Goal: Task Accomplishment & Management: Manage account settings

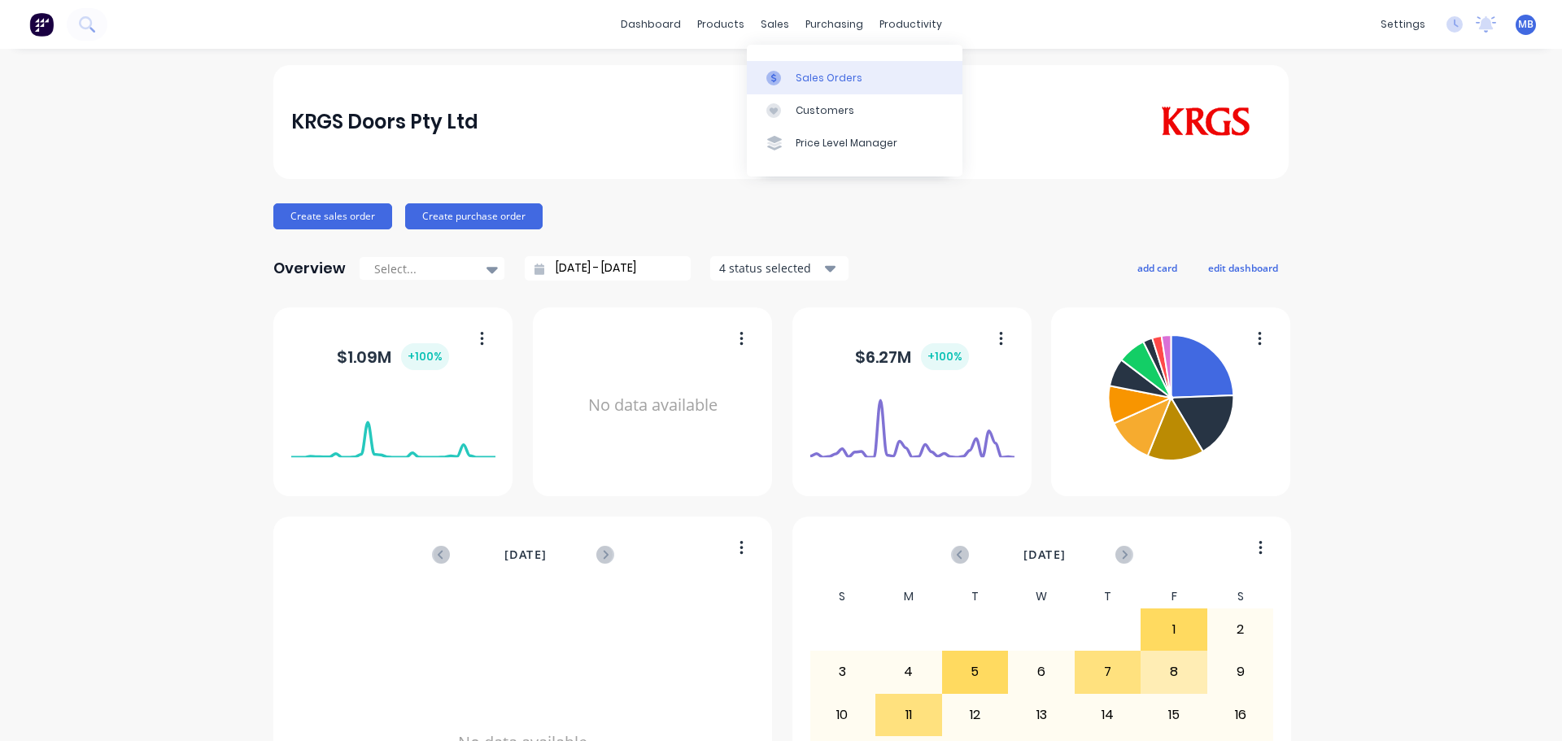
click at [791, 74] on link "Sales Orders" at bounding box center [855, 77] width 216 height 33
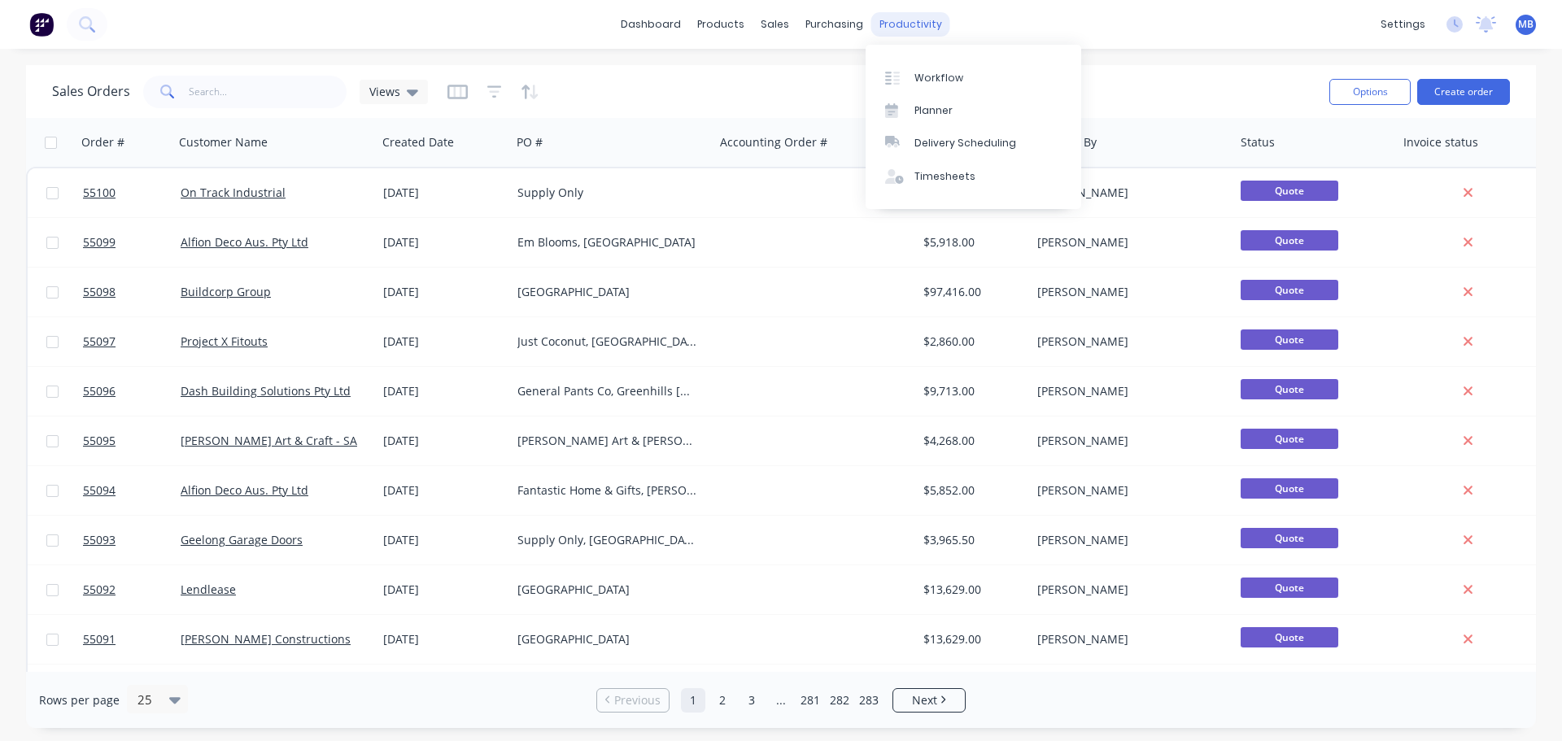
click at [906, 21] on div "productivity" at bounding box center [910, 24] width 79 height 24
click at [924, 76] on div "Workflow" at bounding box center [939, 78] width 49 height 15
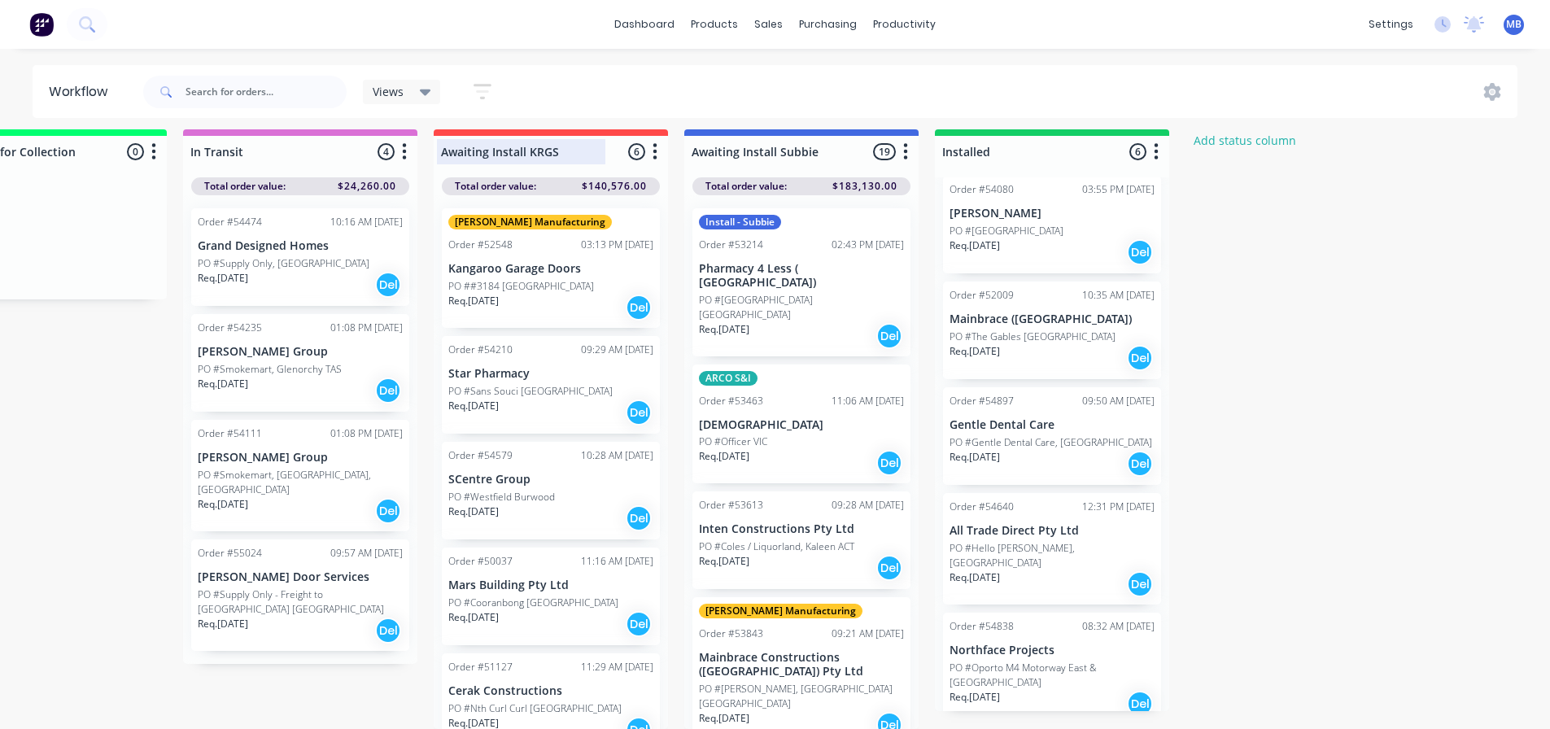
scroll to position [0, 2108]
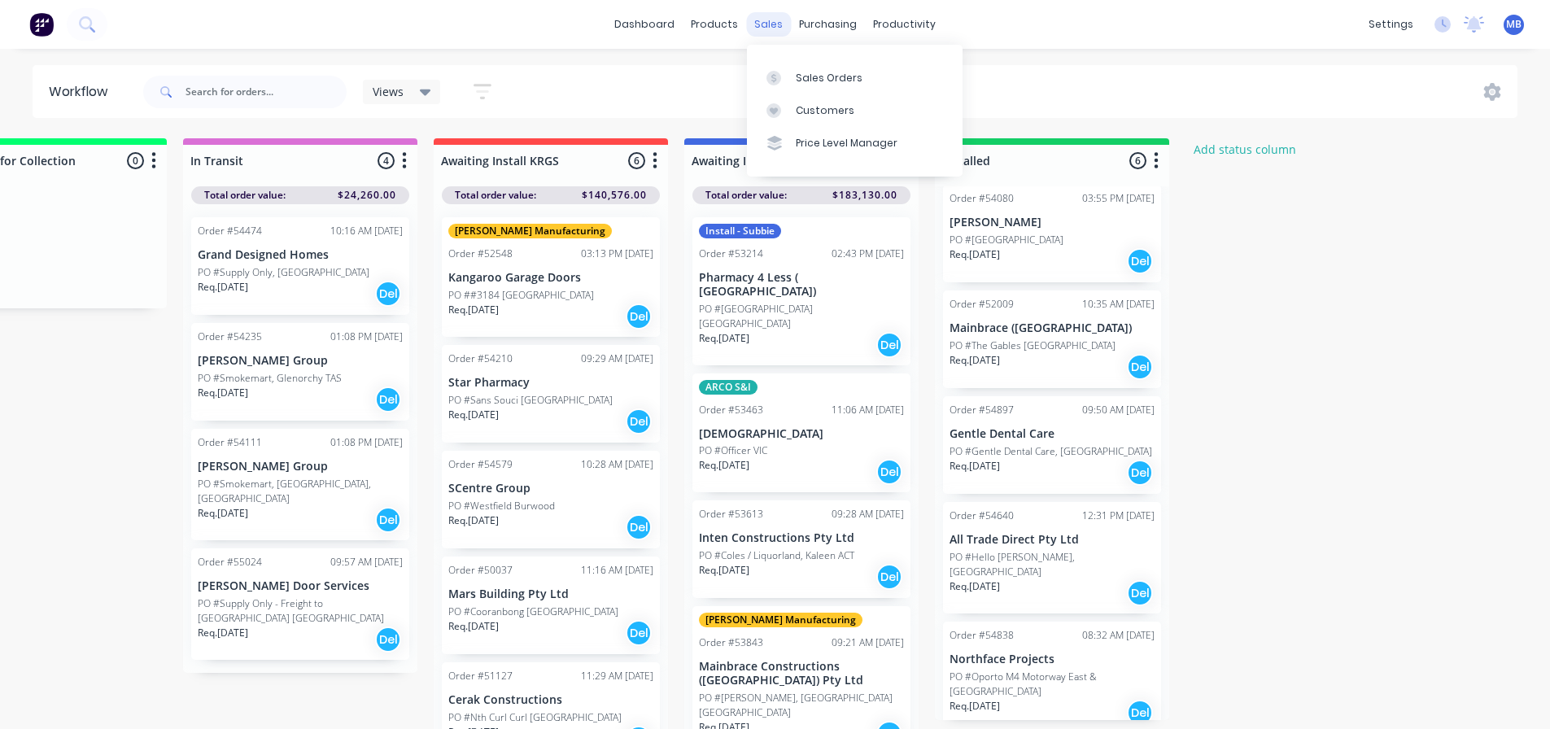
click at [766, 25] on div "sales" at bounding box center [768, 24] width 45 height 24
click at [815, 78] on div "Sales Orders" at bounding box center [829, 78] width 67 height 15
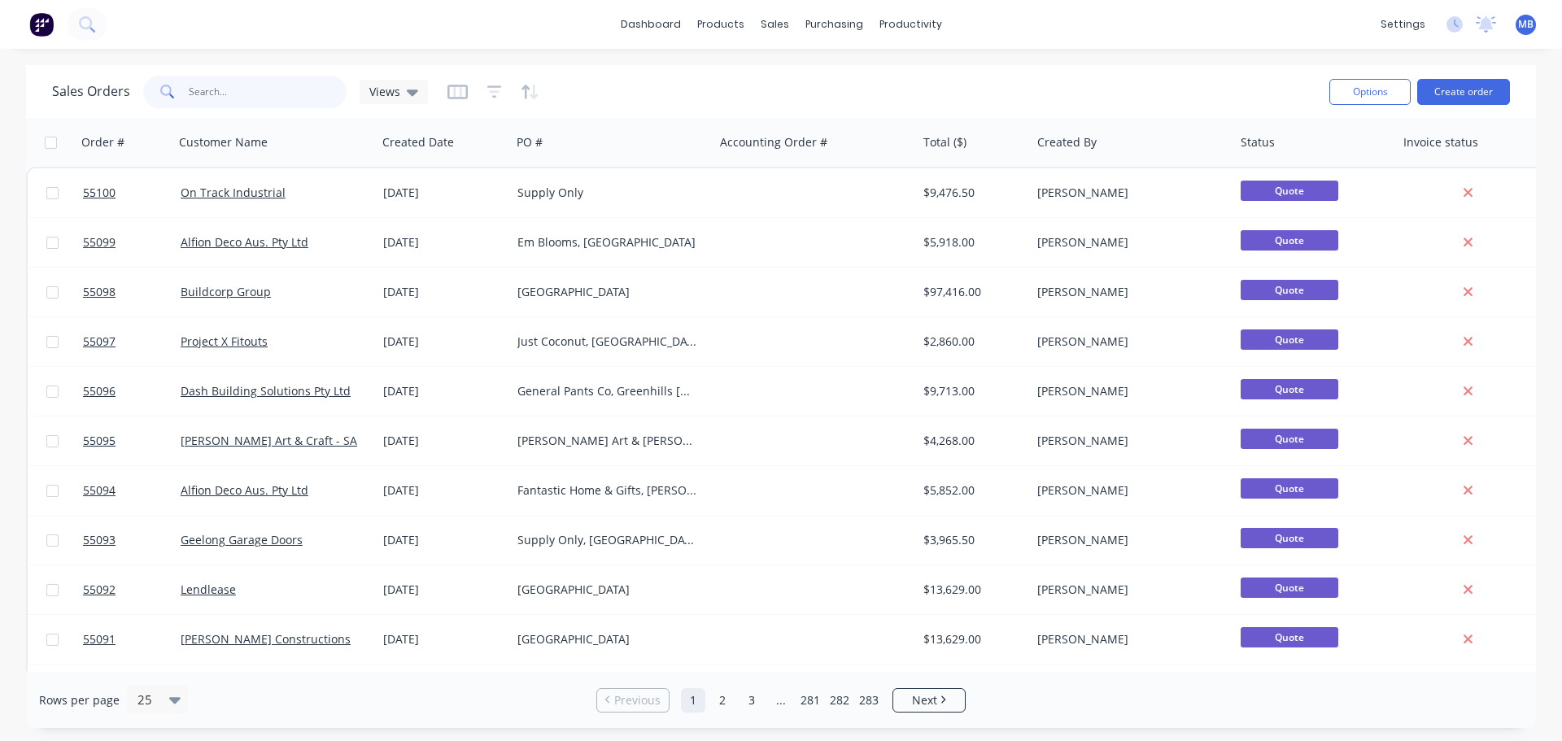
click at [211, 92] on input "text" at bounding box center [268, 92] width 159 height 33
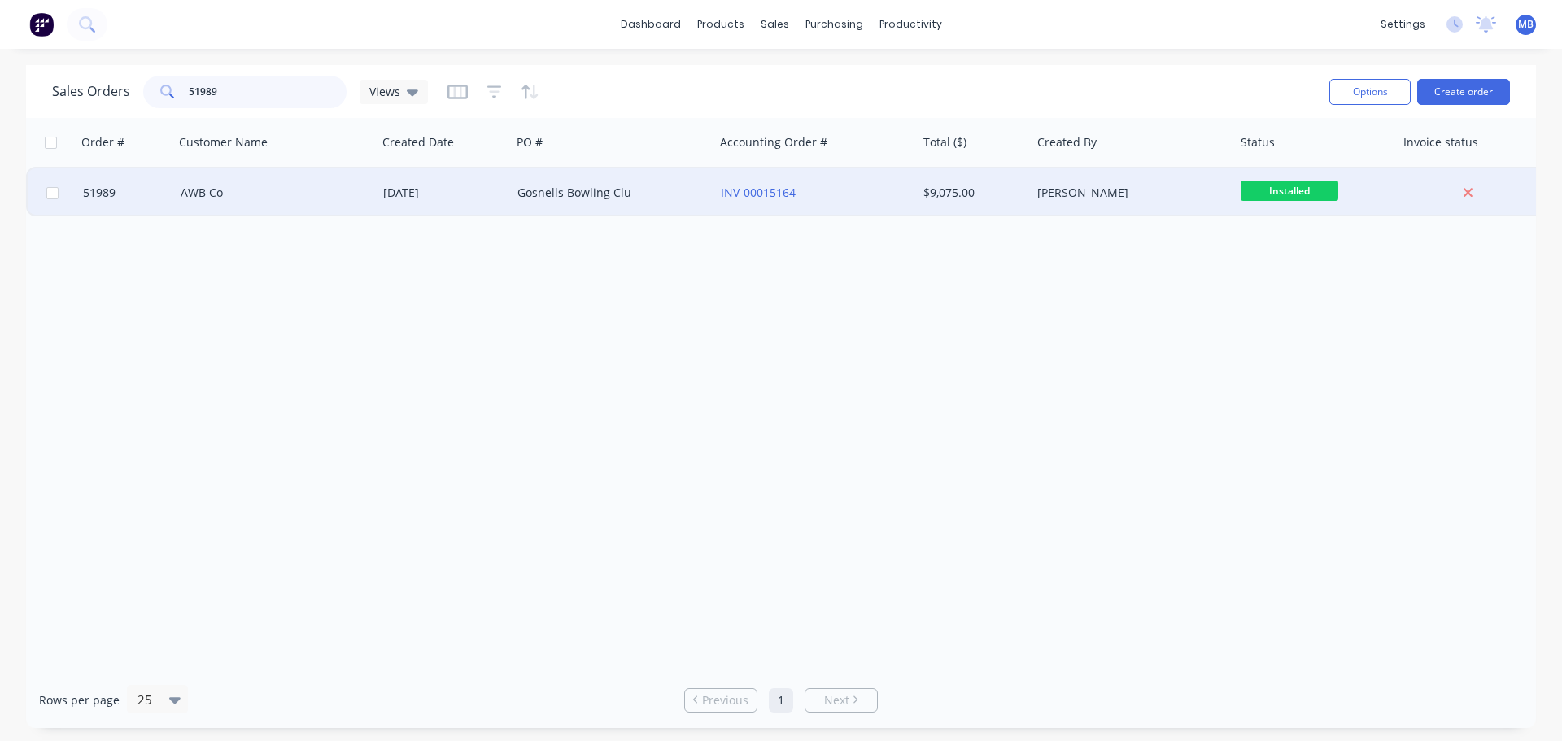
type input "51989"
click at [1210, 192] on div "[PERSON_NAME]" at bounding box center [1127, 193] width 181 height 16
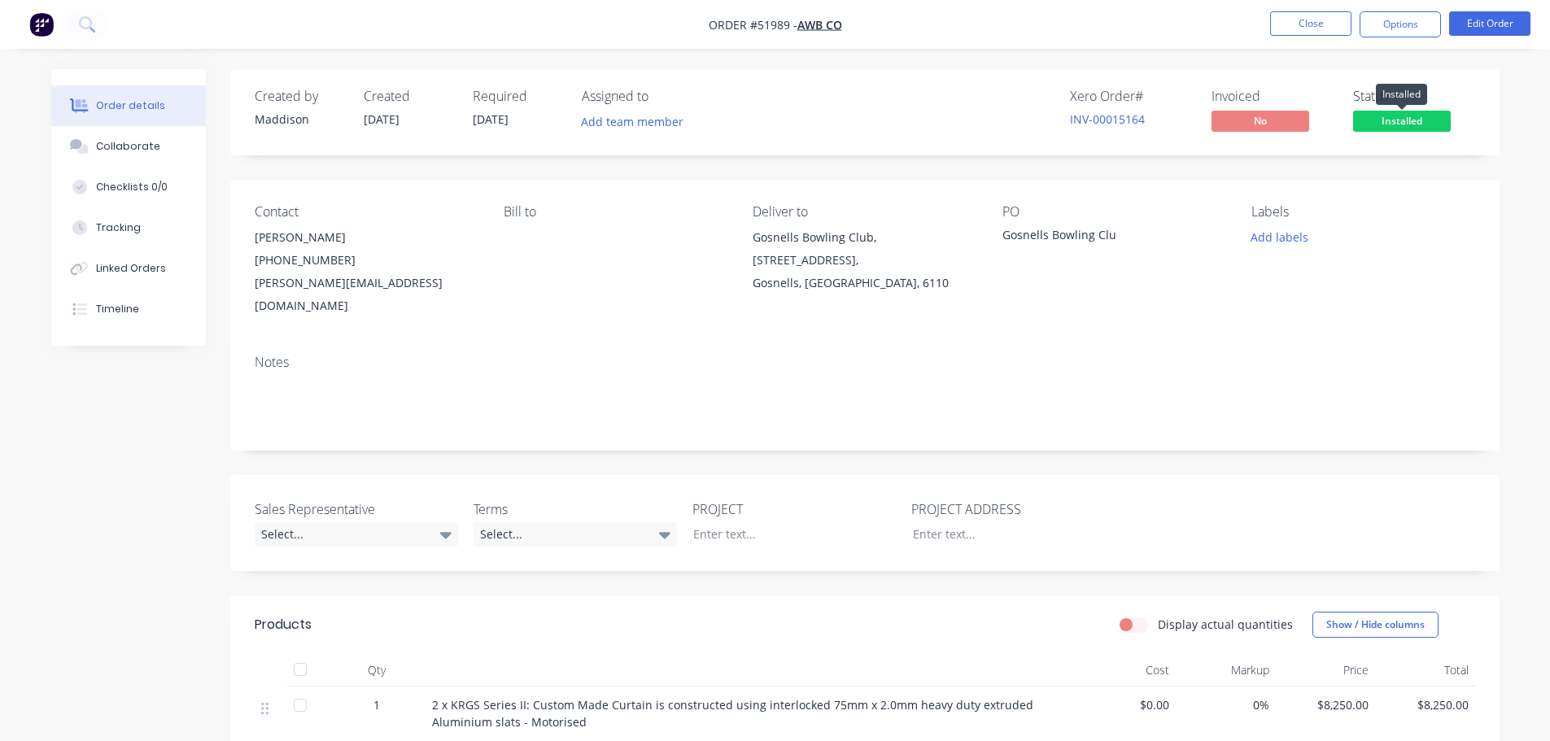
click at [1390, 115] on span "Installed" at bounding box center [1402, 121] width 98 height 20
click at [1391, 21] on button "Options" at bounding box center [1400, 24] width 81 height 26
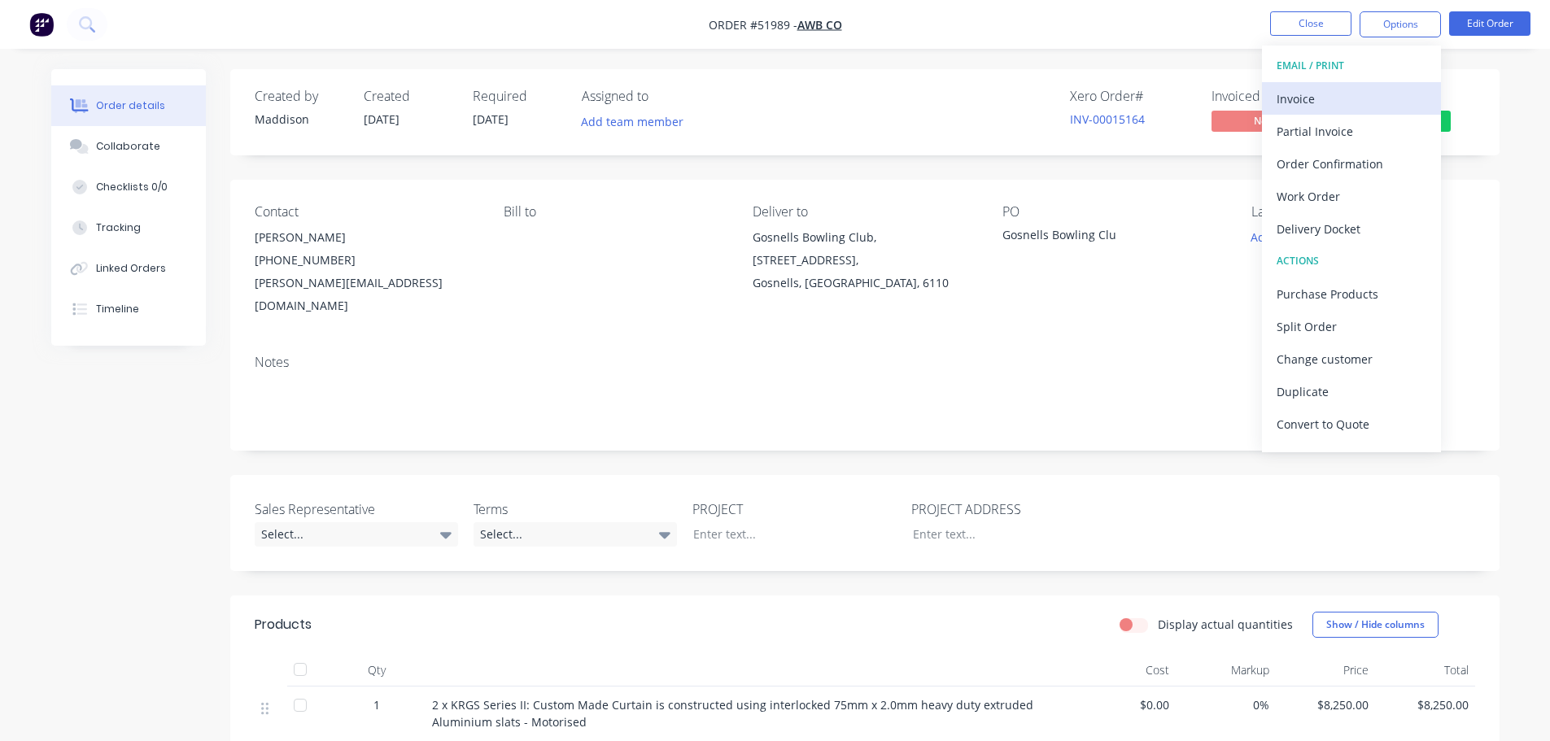
click at [1310, 94] on div "Invoice" at bounding box center [1352, 99] width 150 height 24
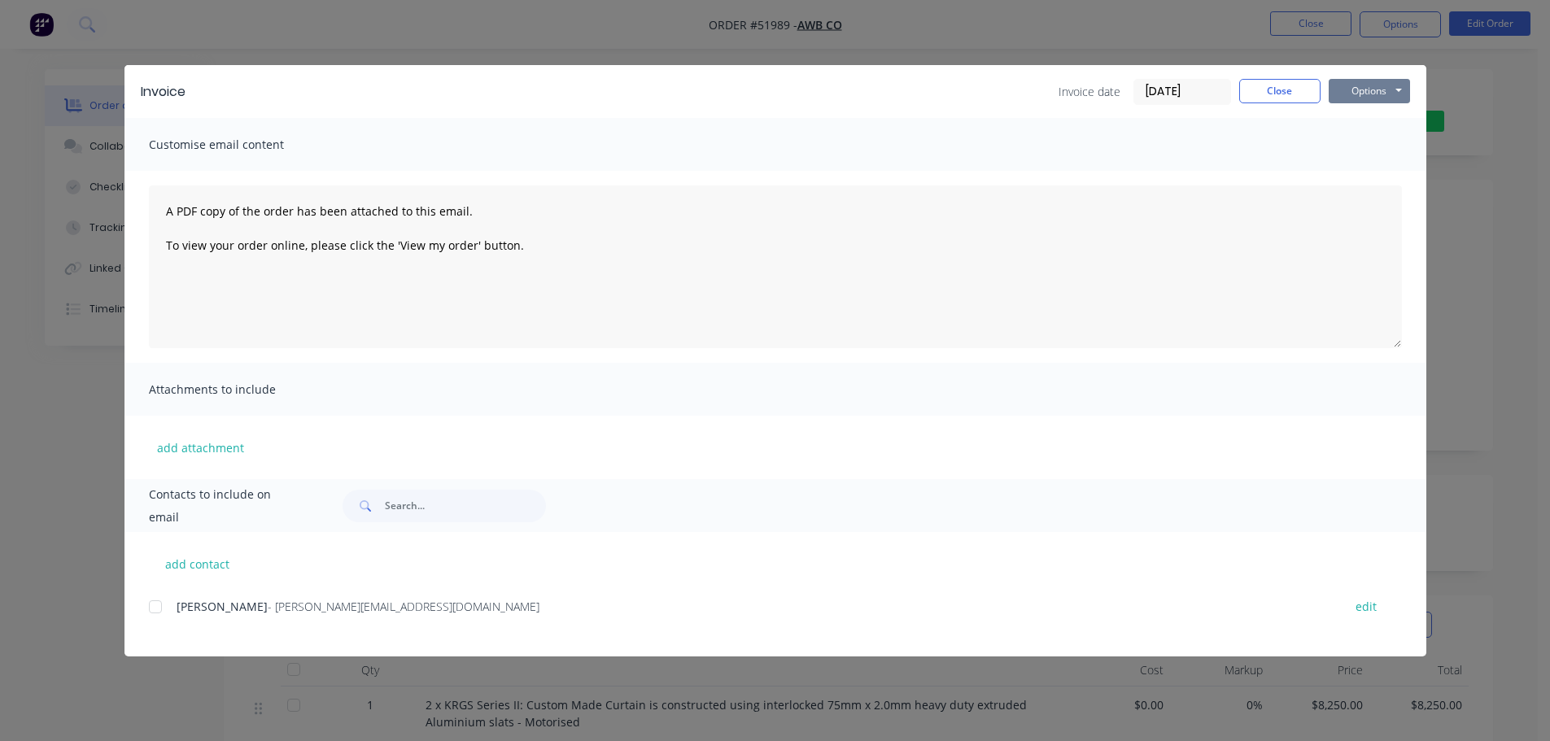
click at [1352, 90] on button "Options" at bounding box center [1369, 91] width 81 height 24
click at [1348, 142] on button "Print" at bounding box center [1381, 146] width 104 height 27
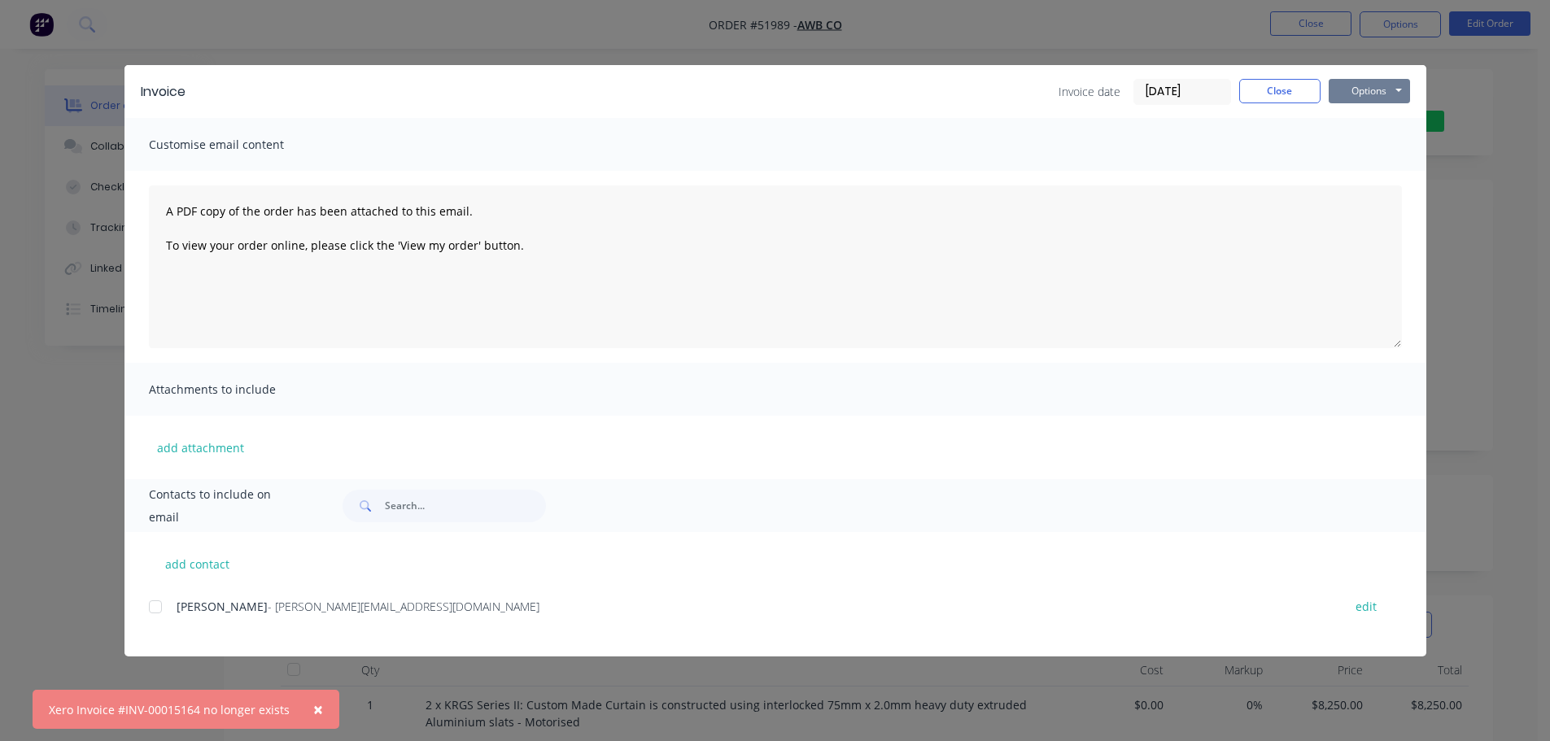
click at [1354, 90] on button "Options" at bounding box center [1369, 91] width 81 height 24
click at [1350, 139] on button "Print" at bounding box center [1381, 146] width 104 height 27
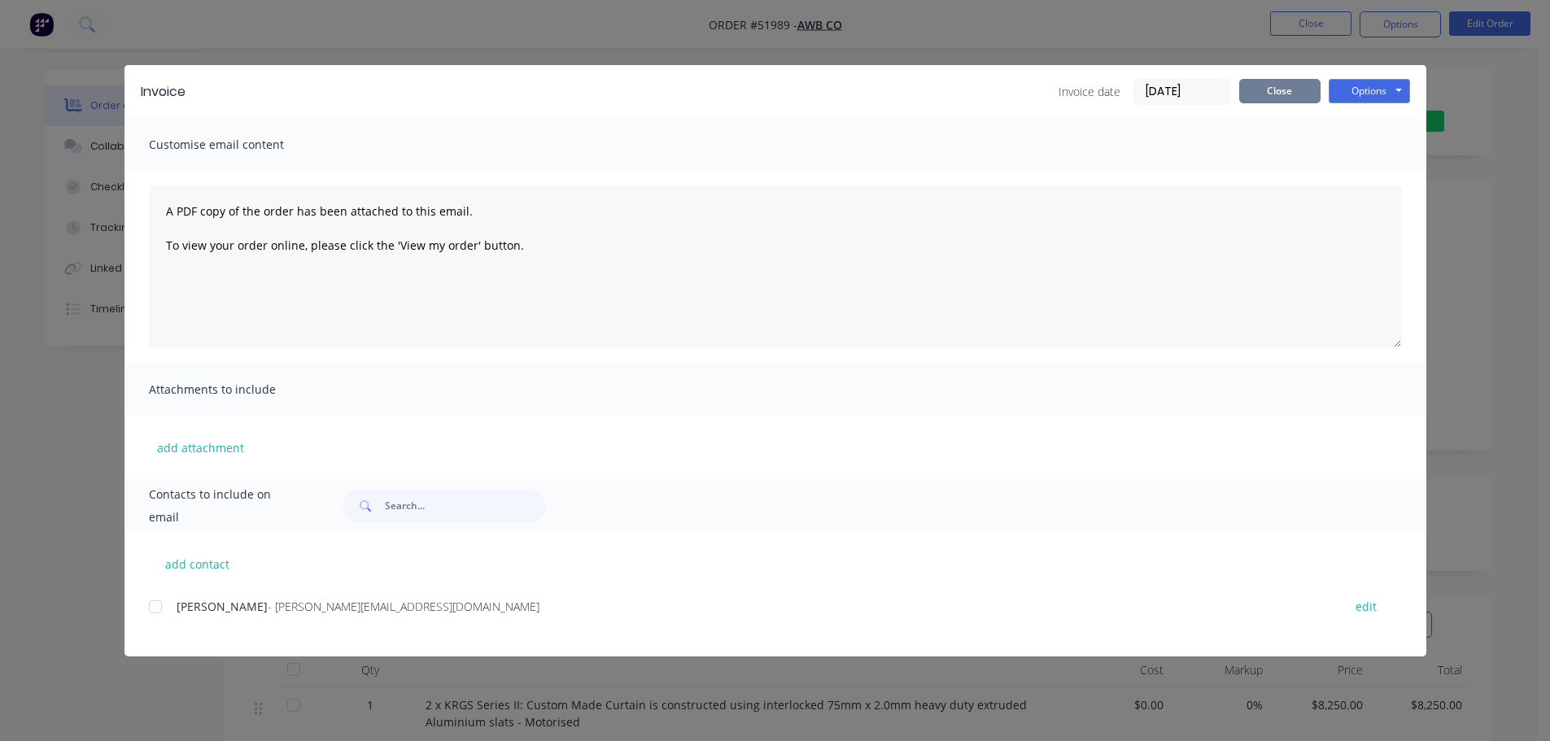
click at [1291, 93] on button "Close" at bounding box center [1279, 91] width 81 height 24
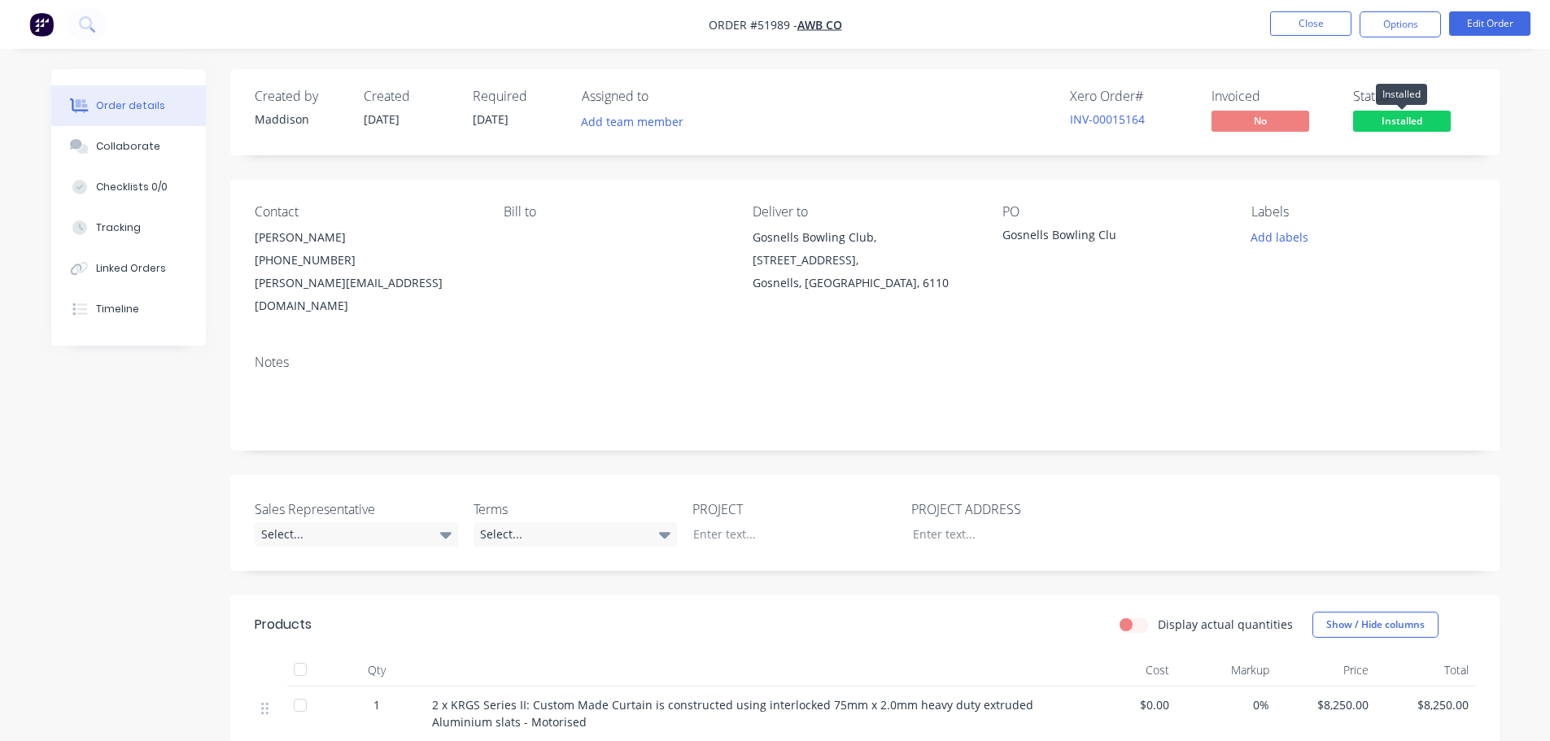
click at [1402, 113] on span "Installed" at bounding box center [1402, 121] width 98 height 20
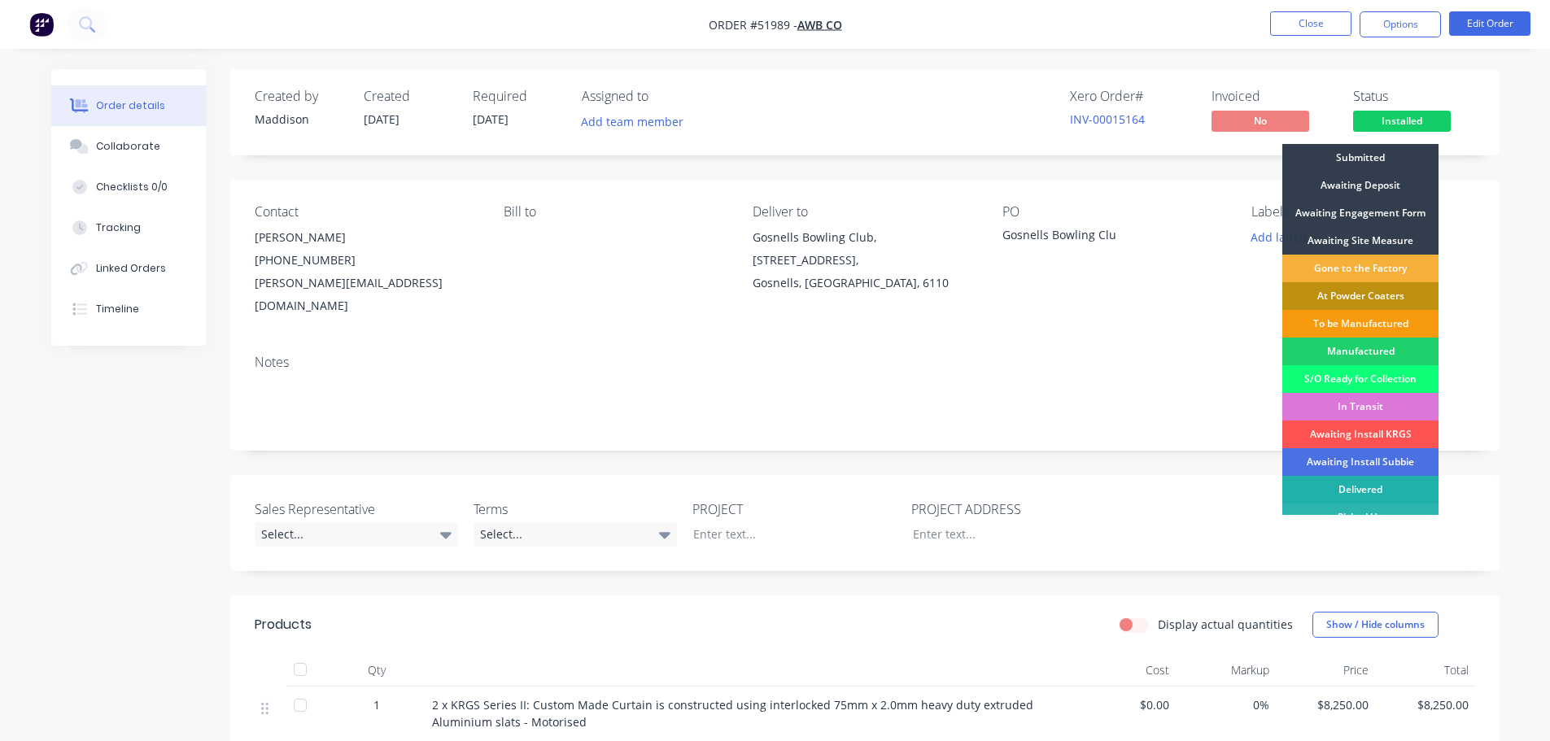
click at [1384, 488] on div "Delivered" at bounding box center [1360, 490] width 156 height 28
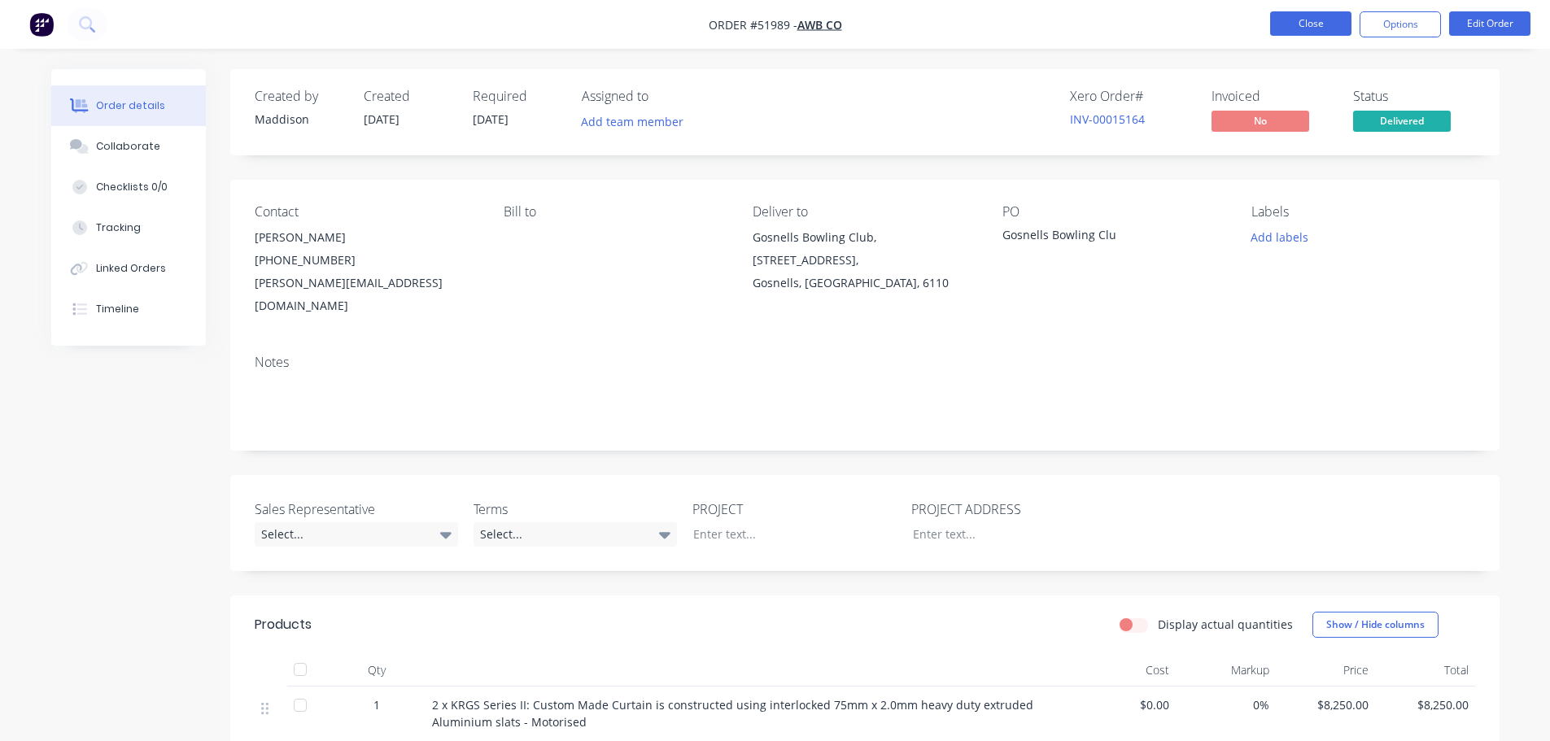
click at [1292, 20] on button "Close" at bounding box center [1310, 23] width 81 height 24
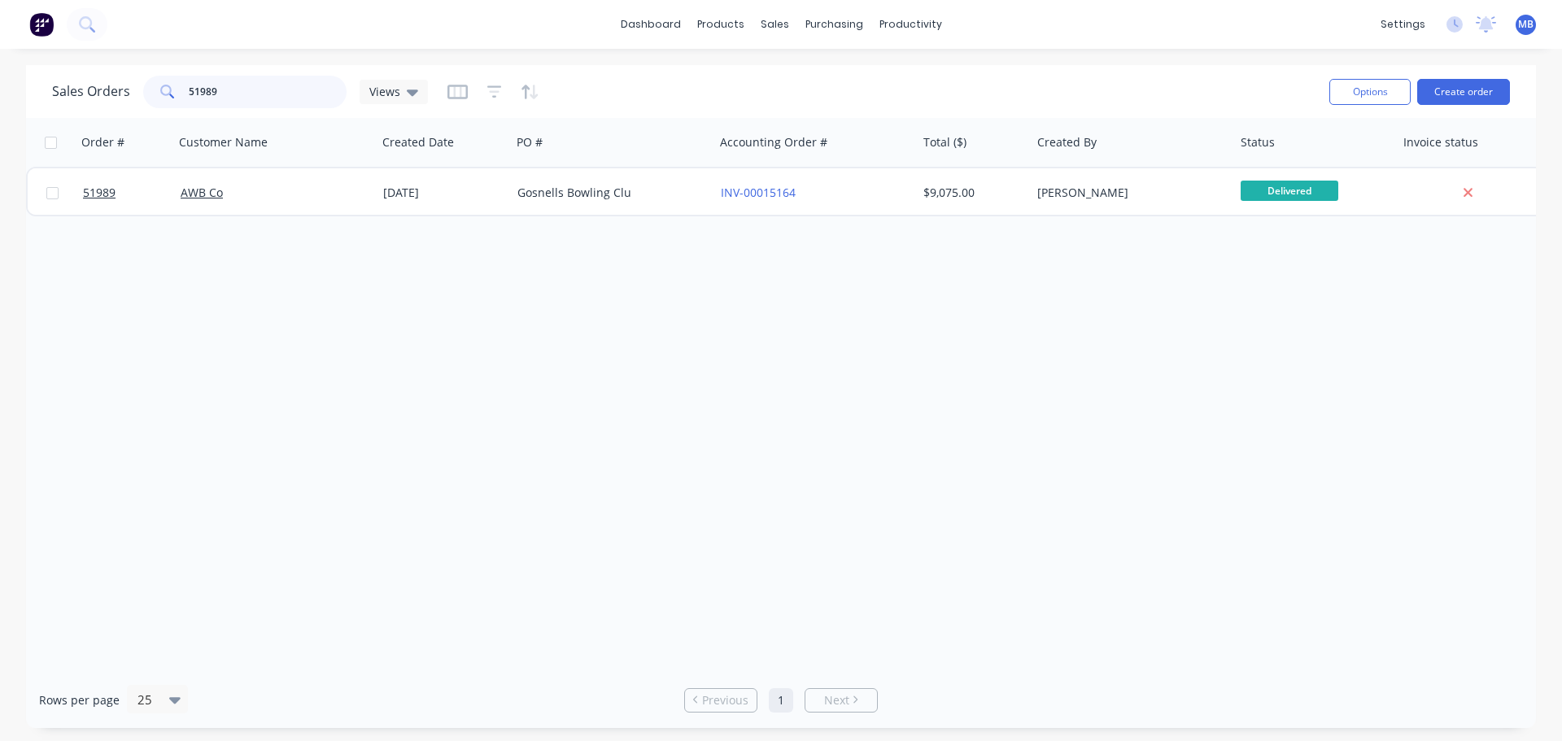
drag, startPoint x: 240, startPoint y: 91, endPoint x: 148, endPoint y: 92, distance: 92.0
click at [148, 92] on div "51989" at bounding box center [244, 92] width 203 height 33
drag, startPoint x: 274, startPoint y: 92, endPoint x: 168, endPoint y: 85, distance: 106.8
click at [168, 85] on div "54080" at bounding box center [244, 92] width 203 height 33
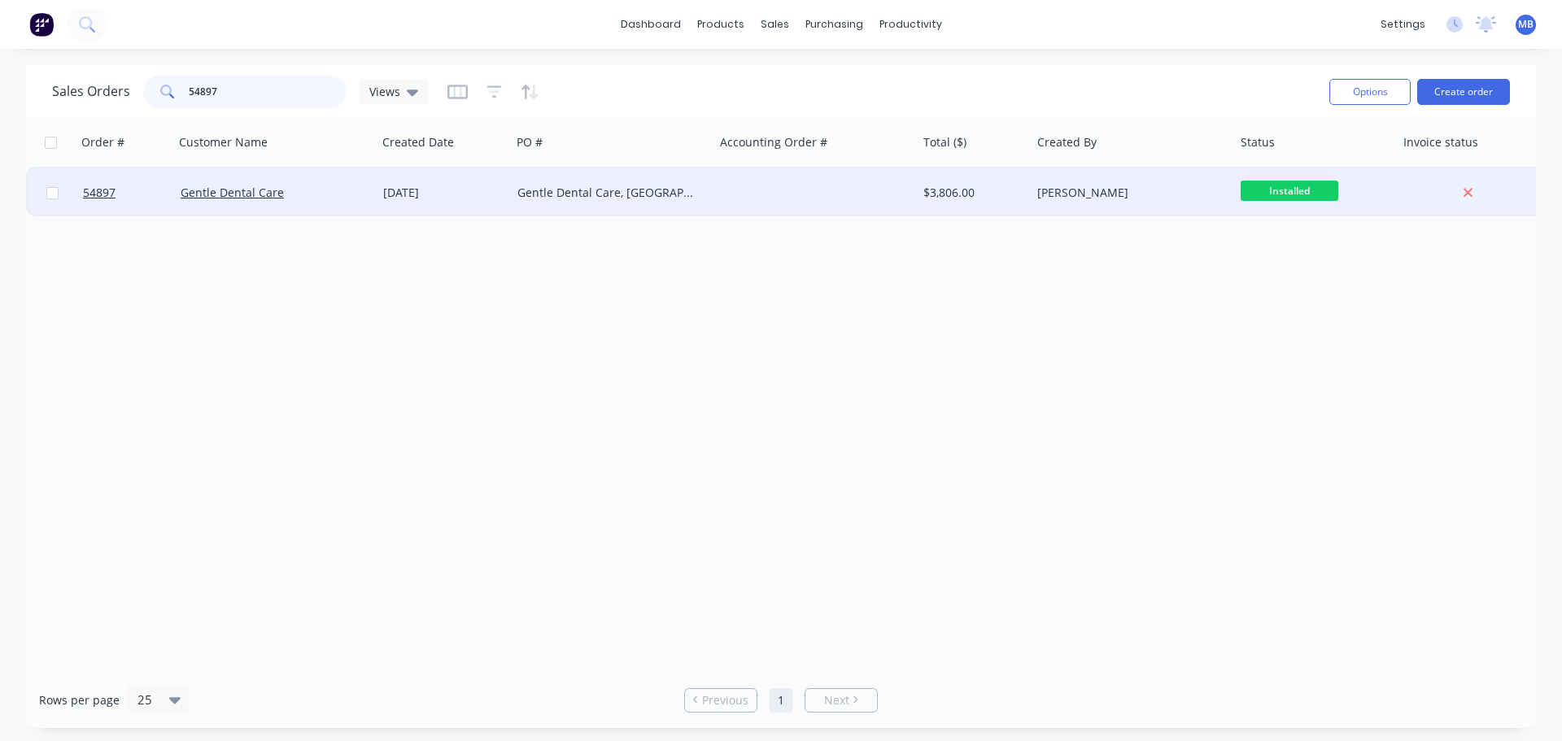
type input "54897"
click at [583, 191] on div "Gentle Dental Care, [GEOGRAPHIC_DATA] [GEOGRAPHIC_DATA]" at bounding box center [608, 193] width 181 height 16
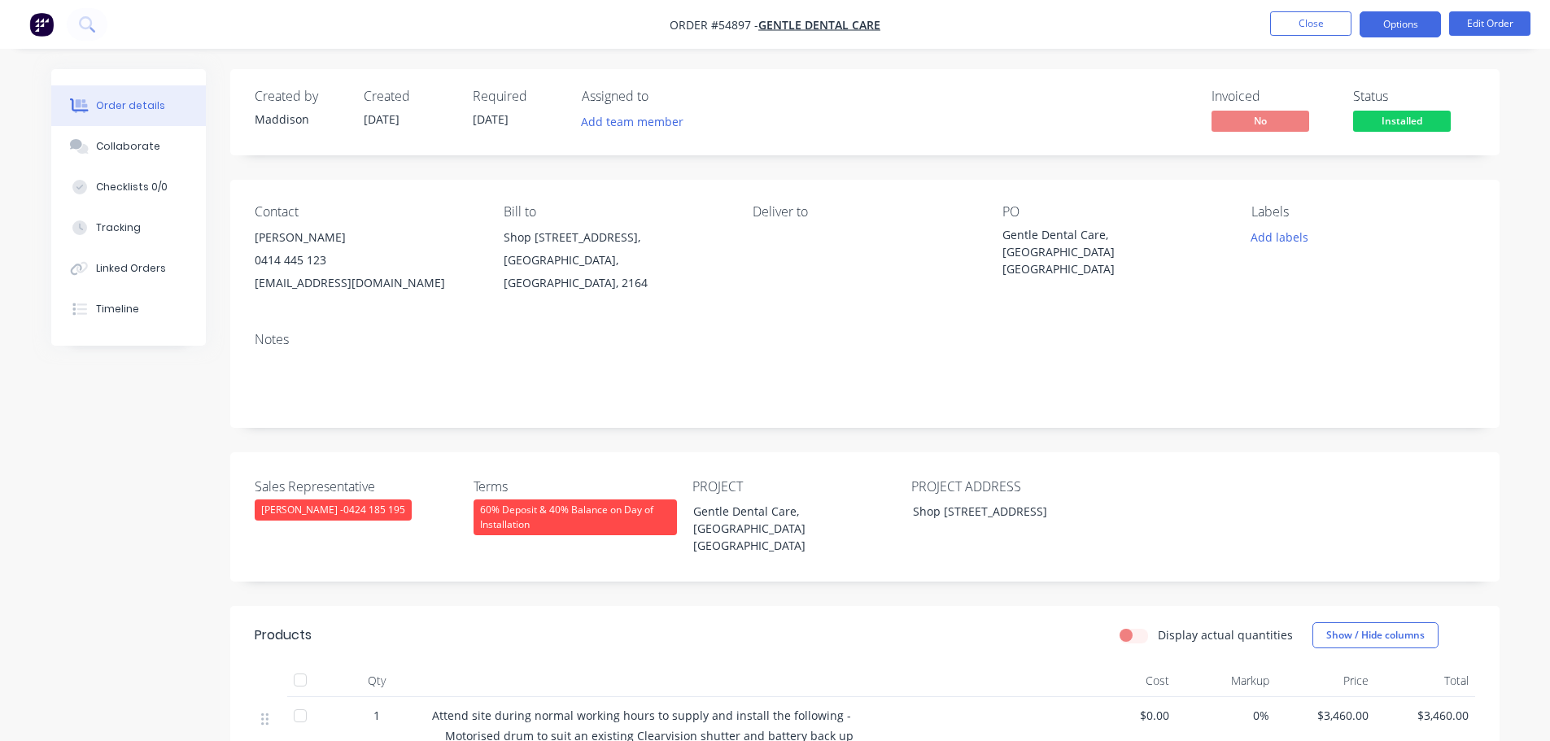
click at [1379, 20] on button "Options" at bounding box center [1400, 24] width 81 height 26
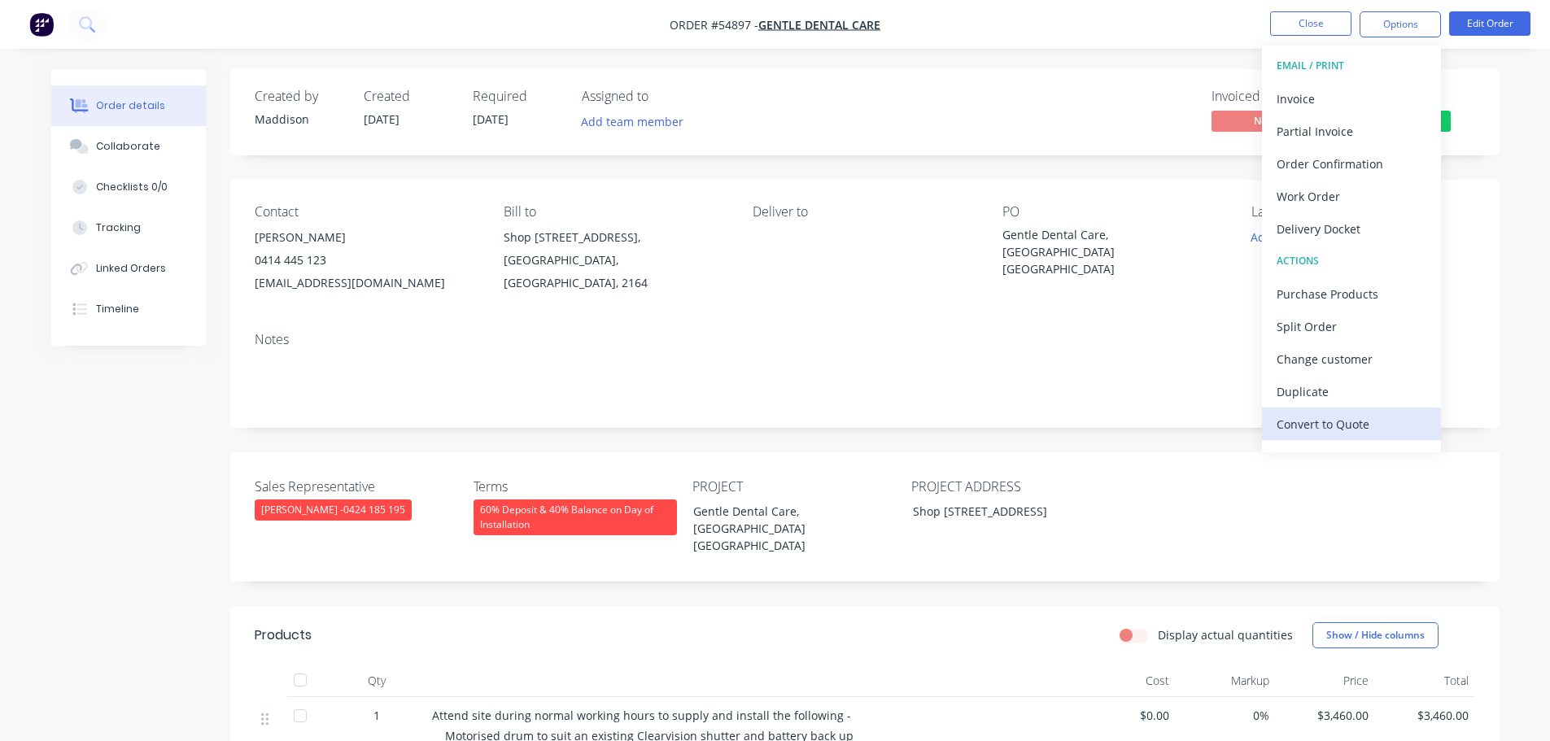
click at [1350, 421] on div "Convert to Quote" at bounding box center [1352, 425] width 150 height 24
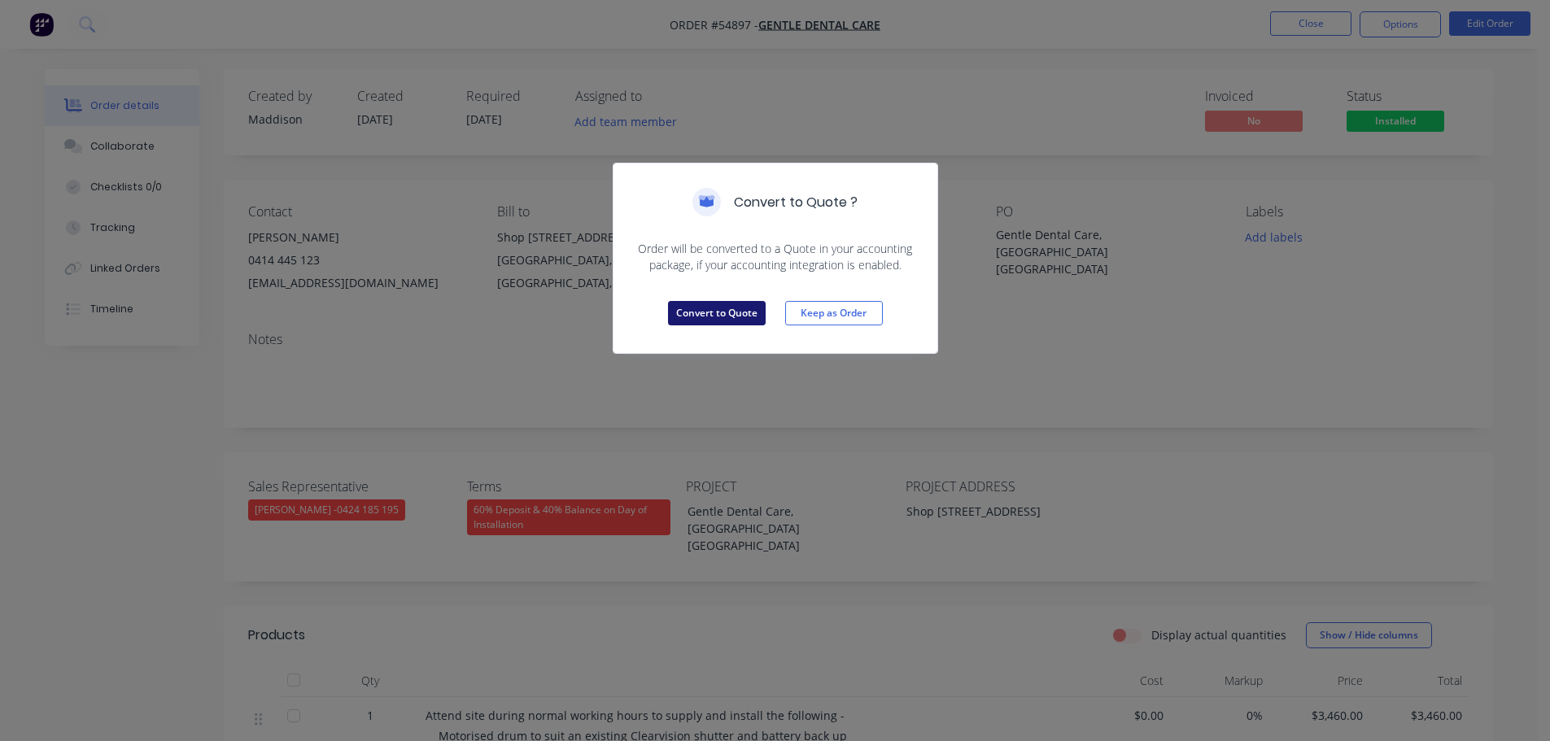
click at [758, 320] on button "Convert to Quote" at bounding box center [717, 313] width 98 height 24
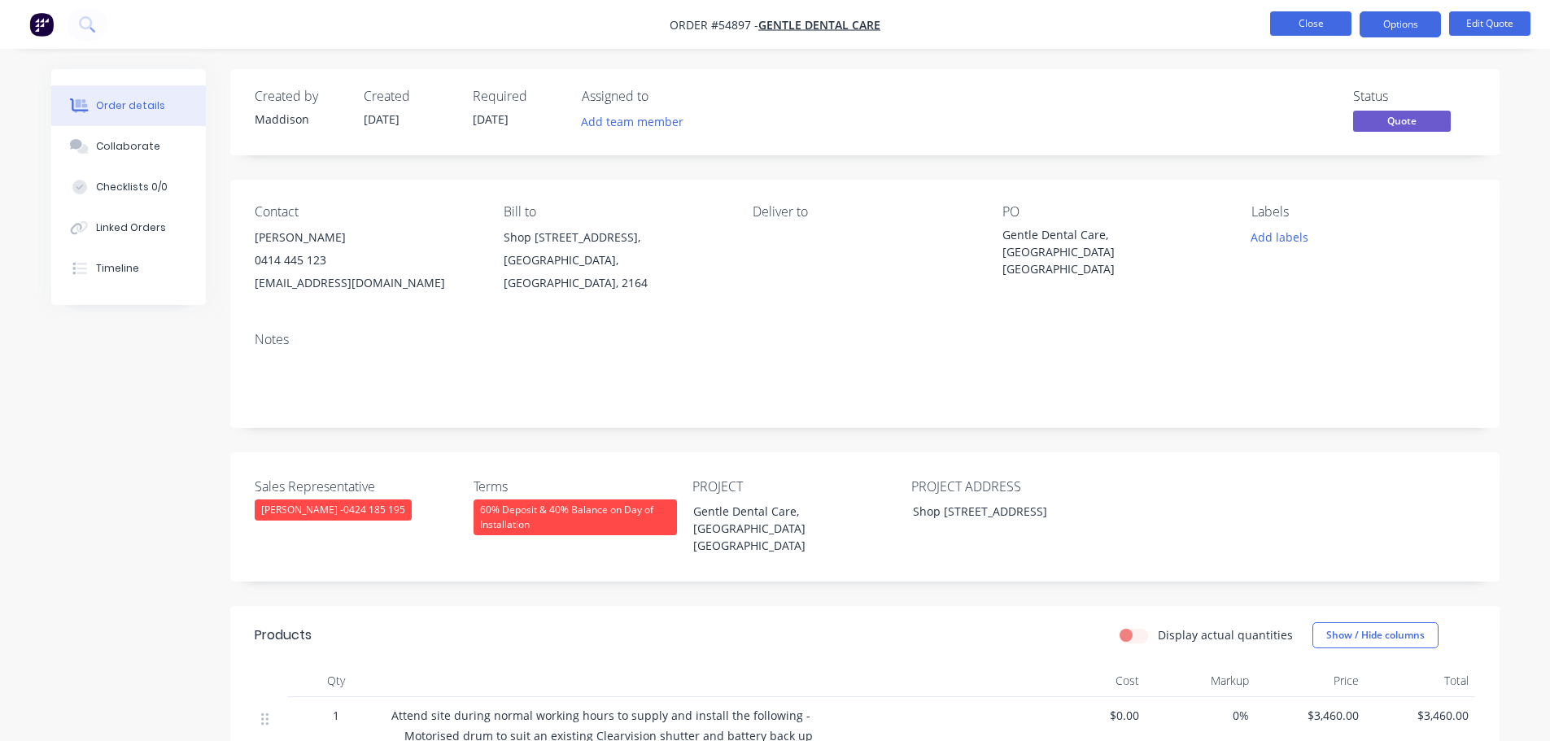
click at [1322, 25] on button "Close" at bounding box center [1310, 23] width 81 height 24
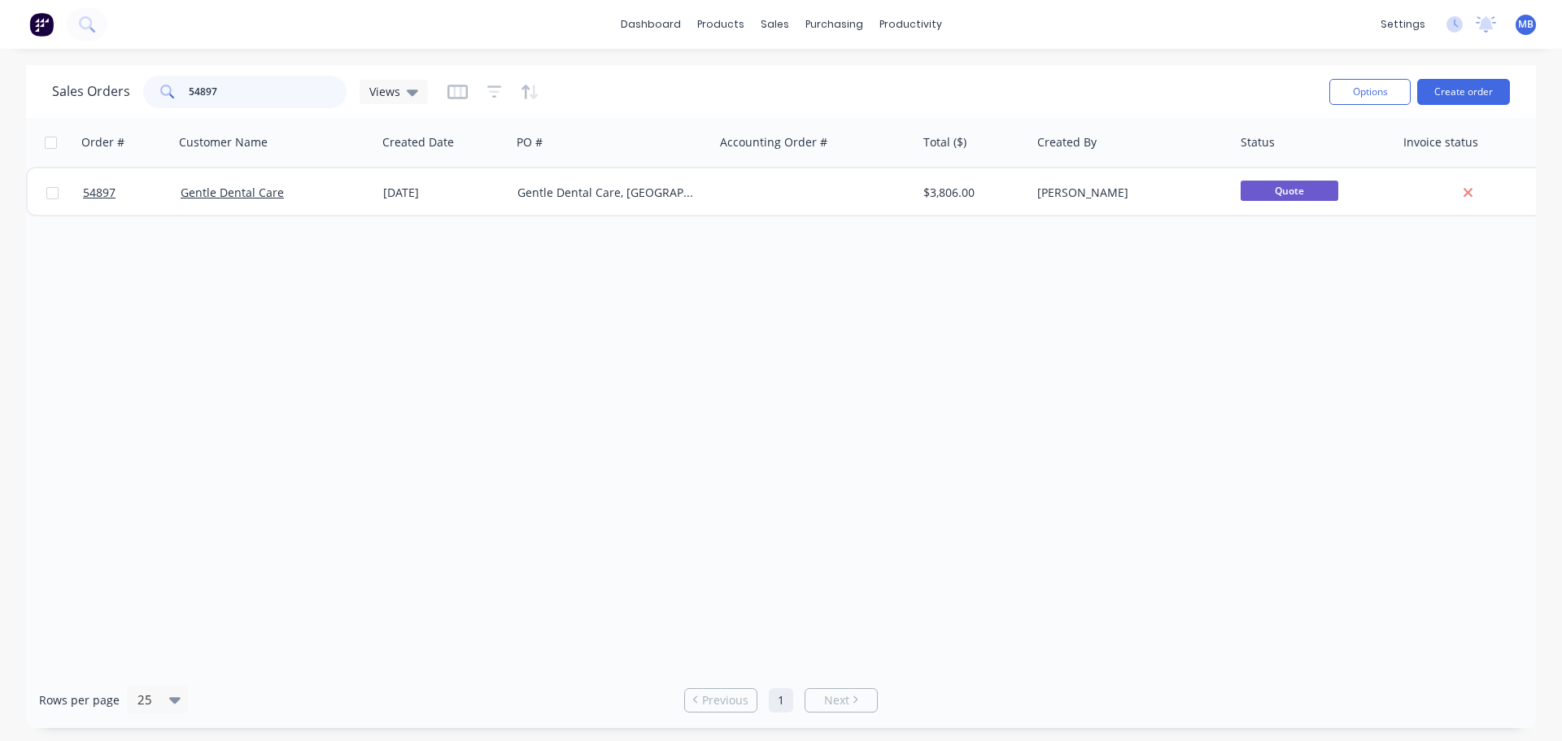
drag, startPoint x: 269, startPoint y: 98, endPoint x: 142, endPoint y: 81, distance: 128.8
click at [143, 81] on div "54897" at bounding box center [244, 92] width 203 height 33
type input "54640"
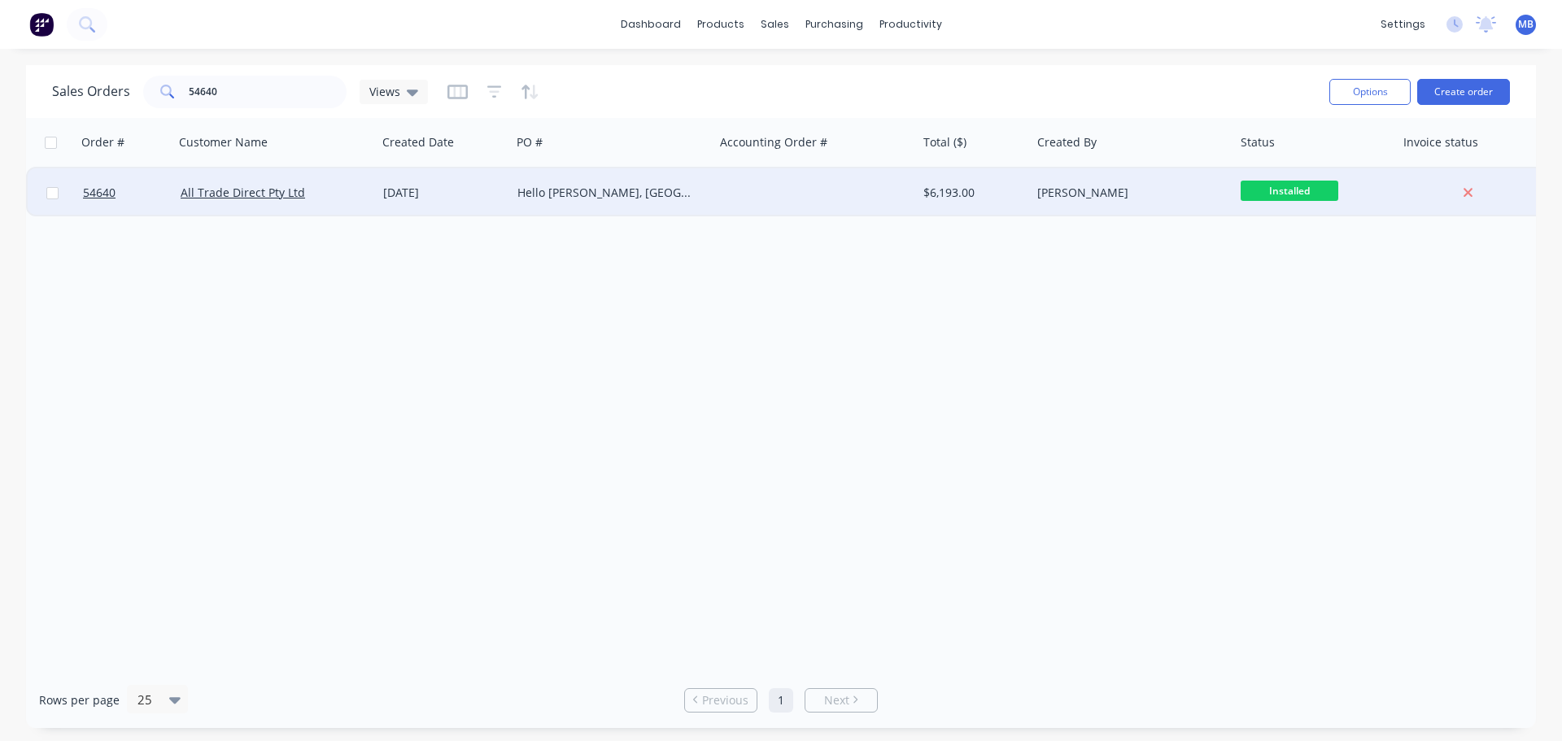
click at [624, 198] on div "Hello [PERSON_NAME], [GEOGRAPHIC_DATA]" at bounding box center [608, 193] width 181 height 16
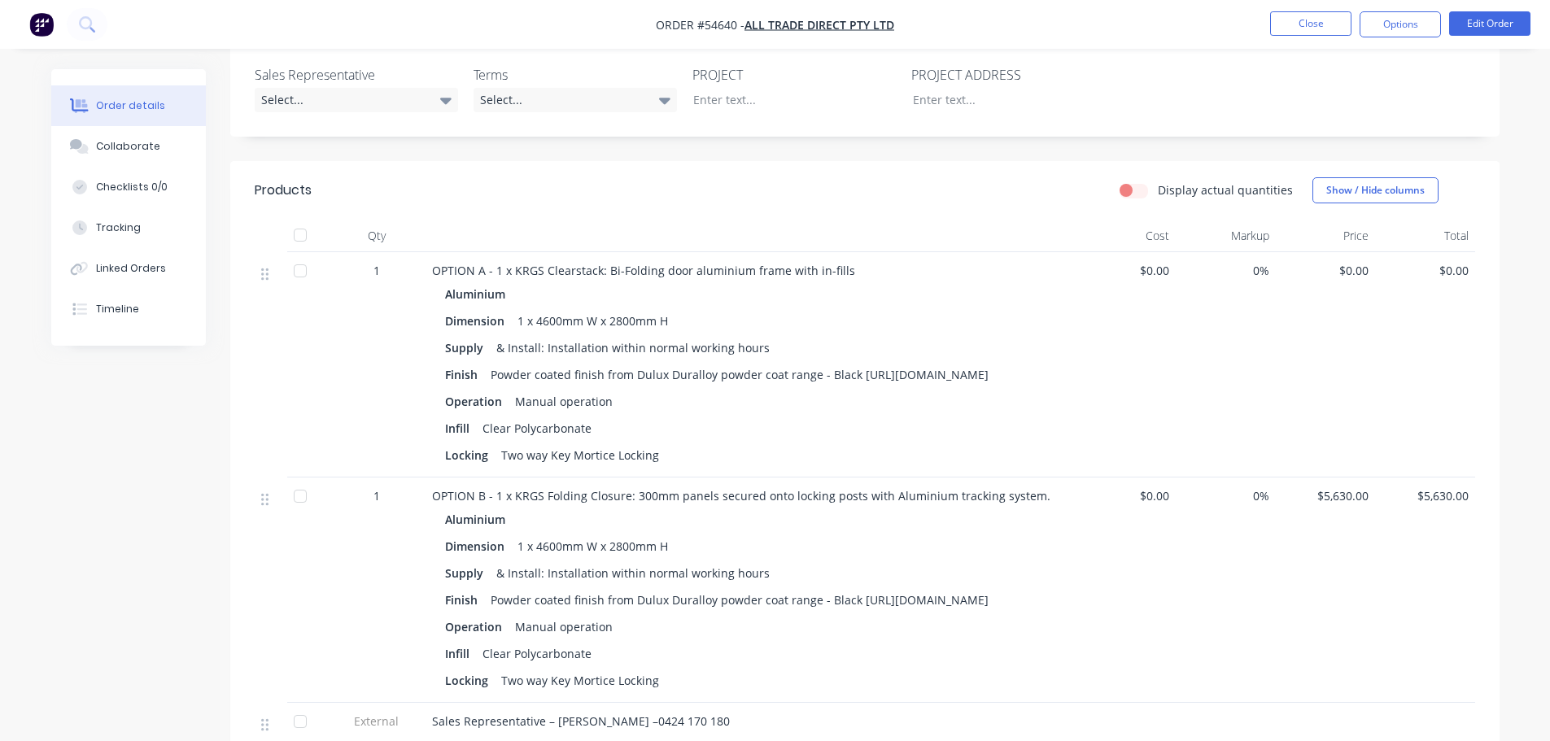
scroll to position [407, 0]
